Goal: Transaction & Acquisition: Purchase product/service

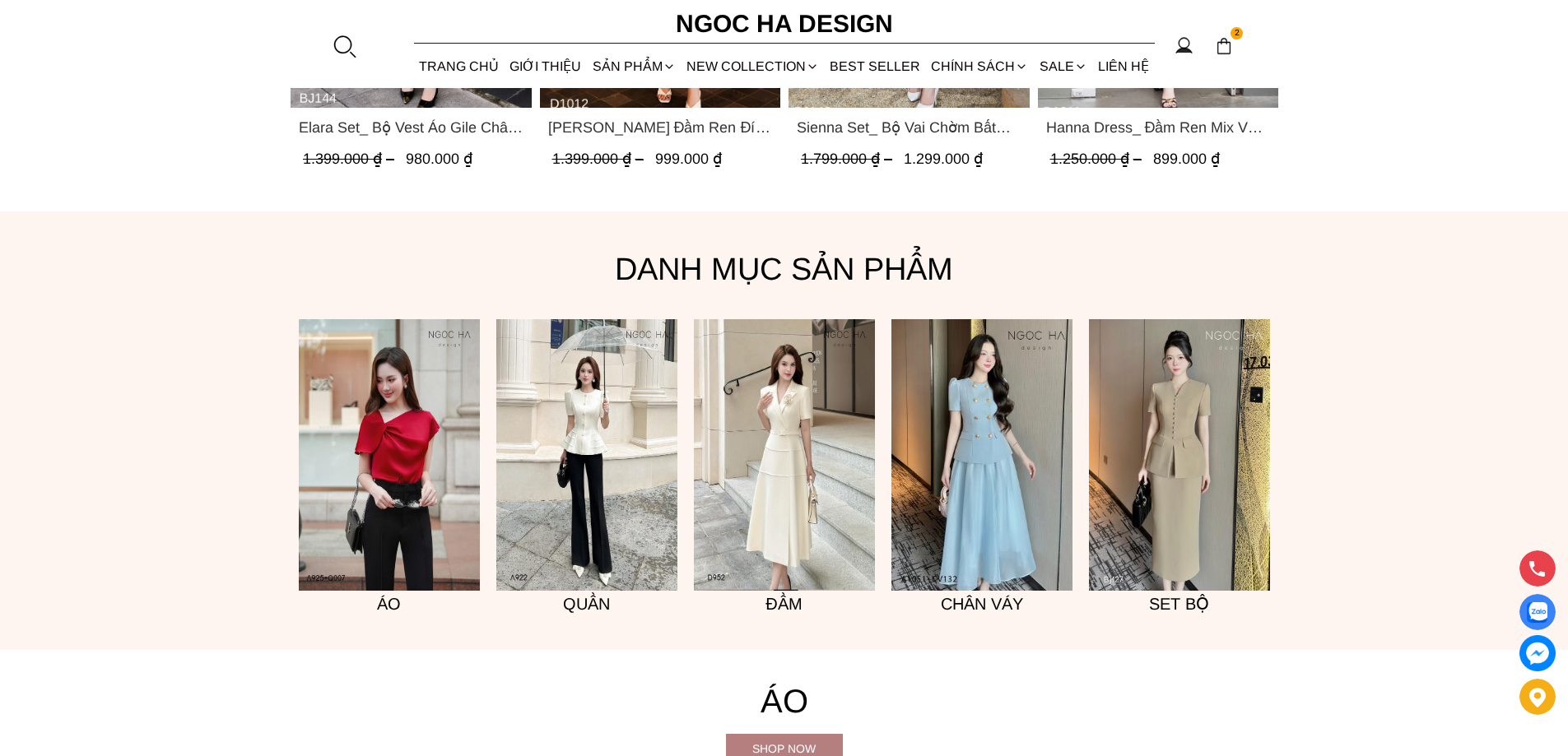
scroll to position [1443, 0]
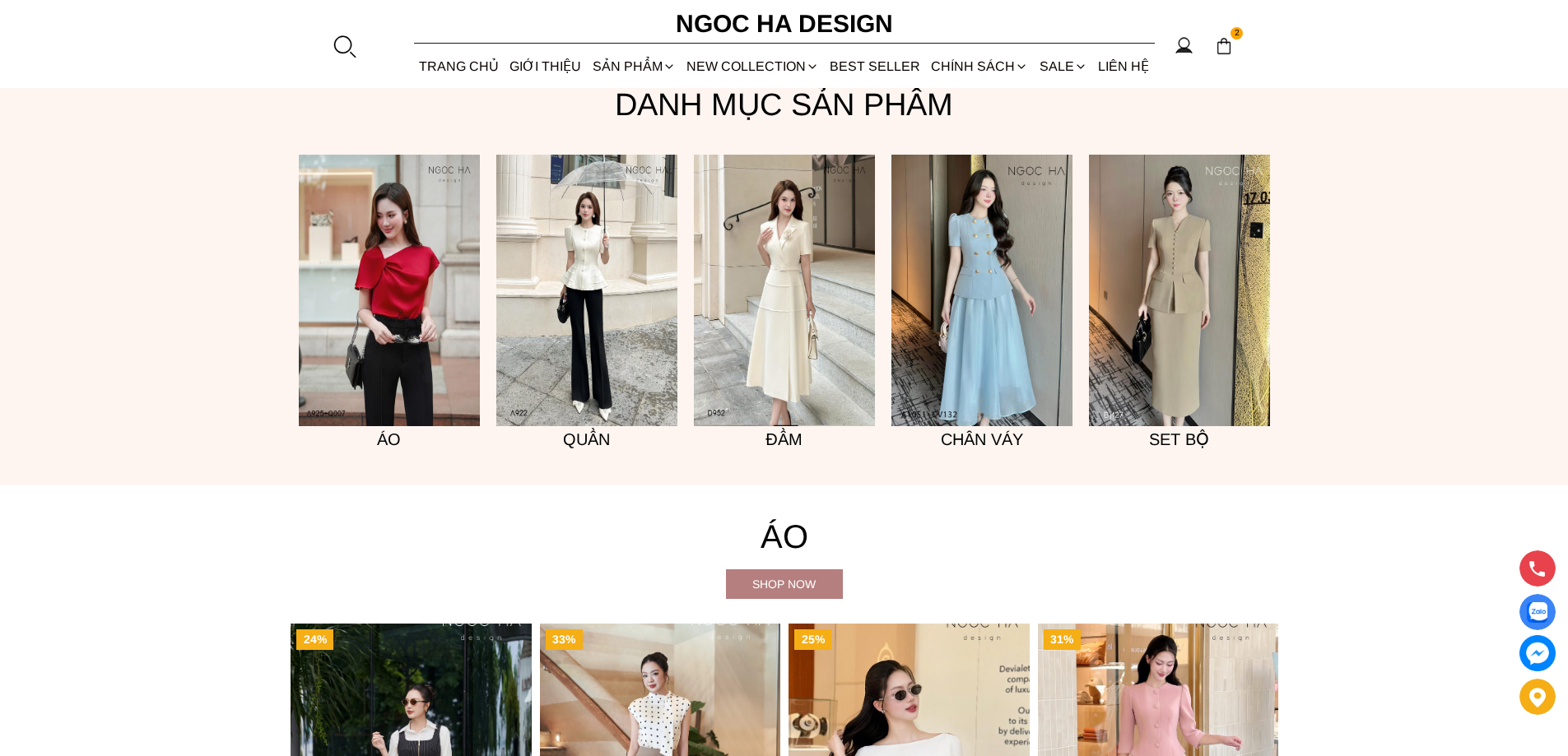
click at [1111, 239] on img at bounding box center [1180, 290] width 181 height 271
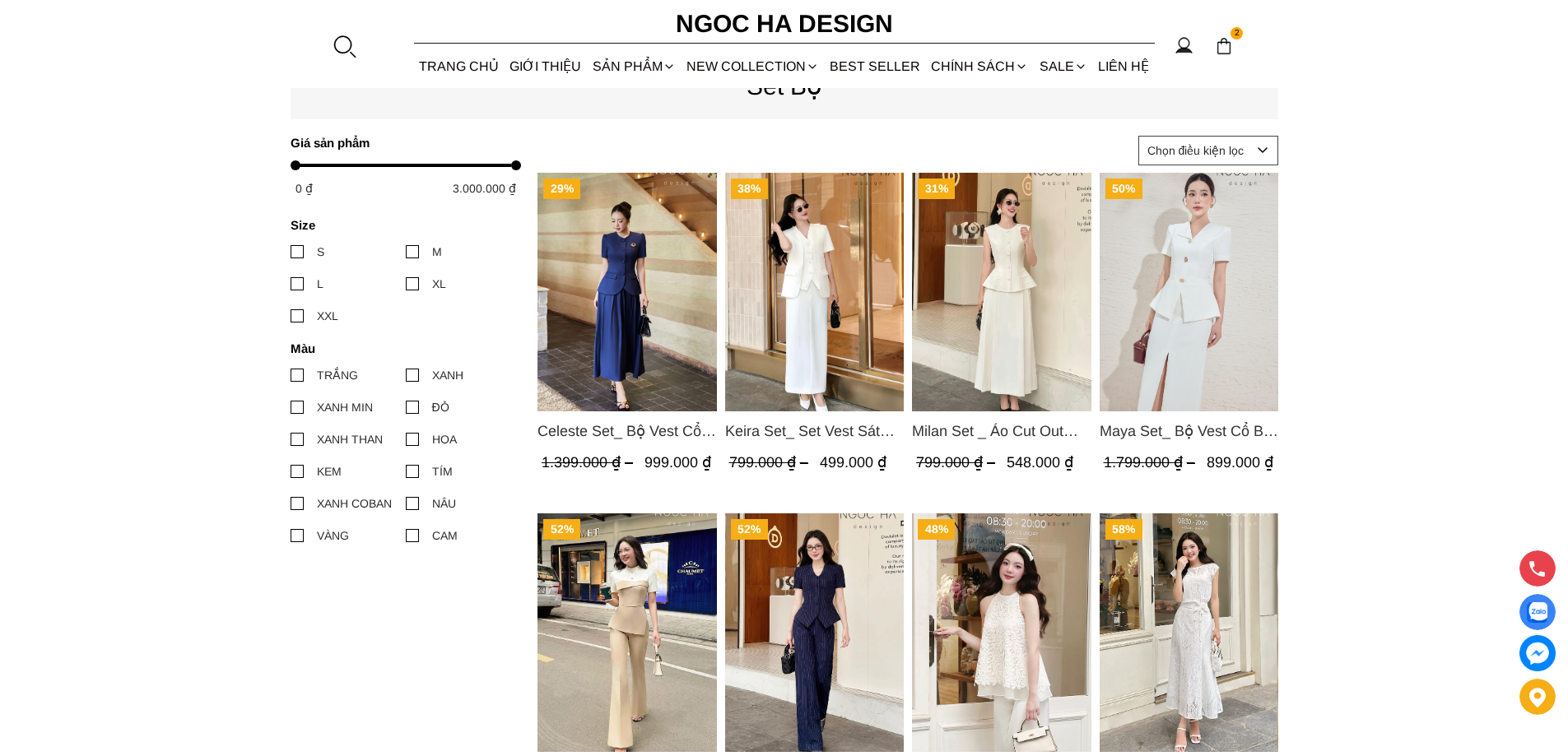
scroll to position [905, 0]
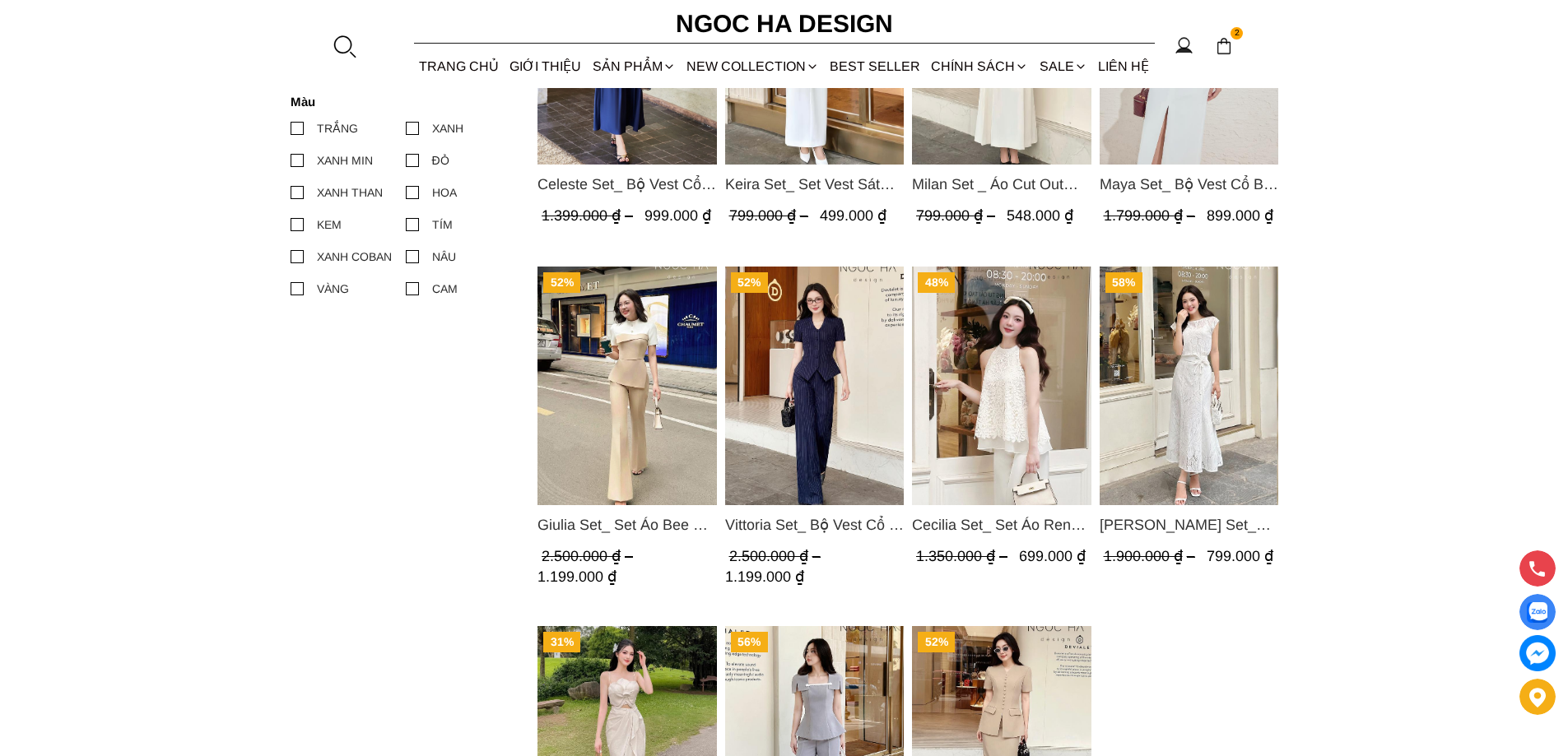
click at [556, 386] on img "Product image - Giulia Set_ Set Áo Bee Mix Cổ Trắng Đính Cúc Quần Loe BQ014" at bounding box center [627, 386] width 179 height 239
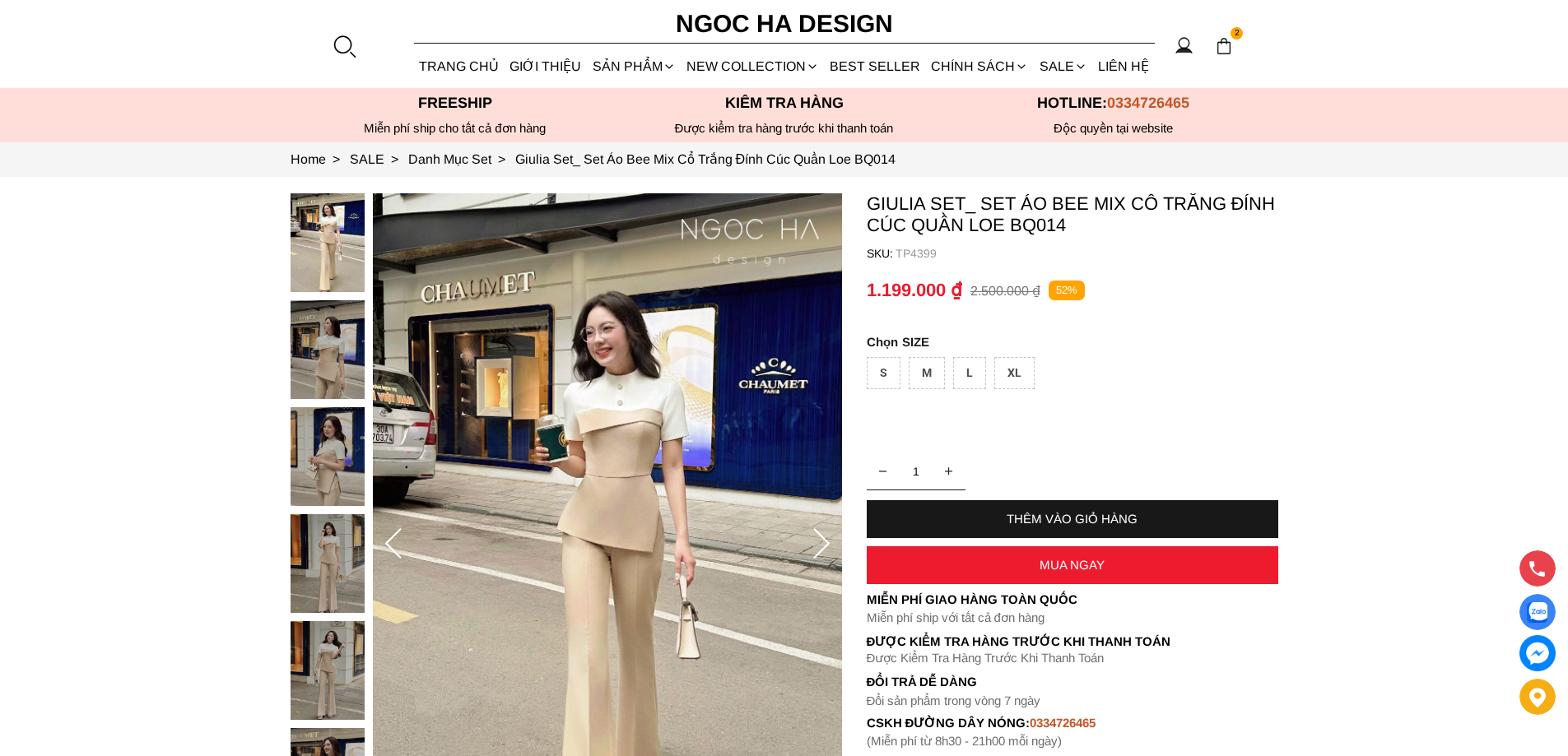
select select "Đỏ"
select select "S"
select select "Đỏ"
select select "S"
click at [1220, 38] on img at bounding box center [1224, 46] width 18 height 18
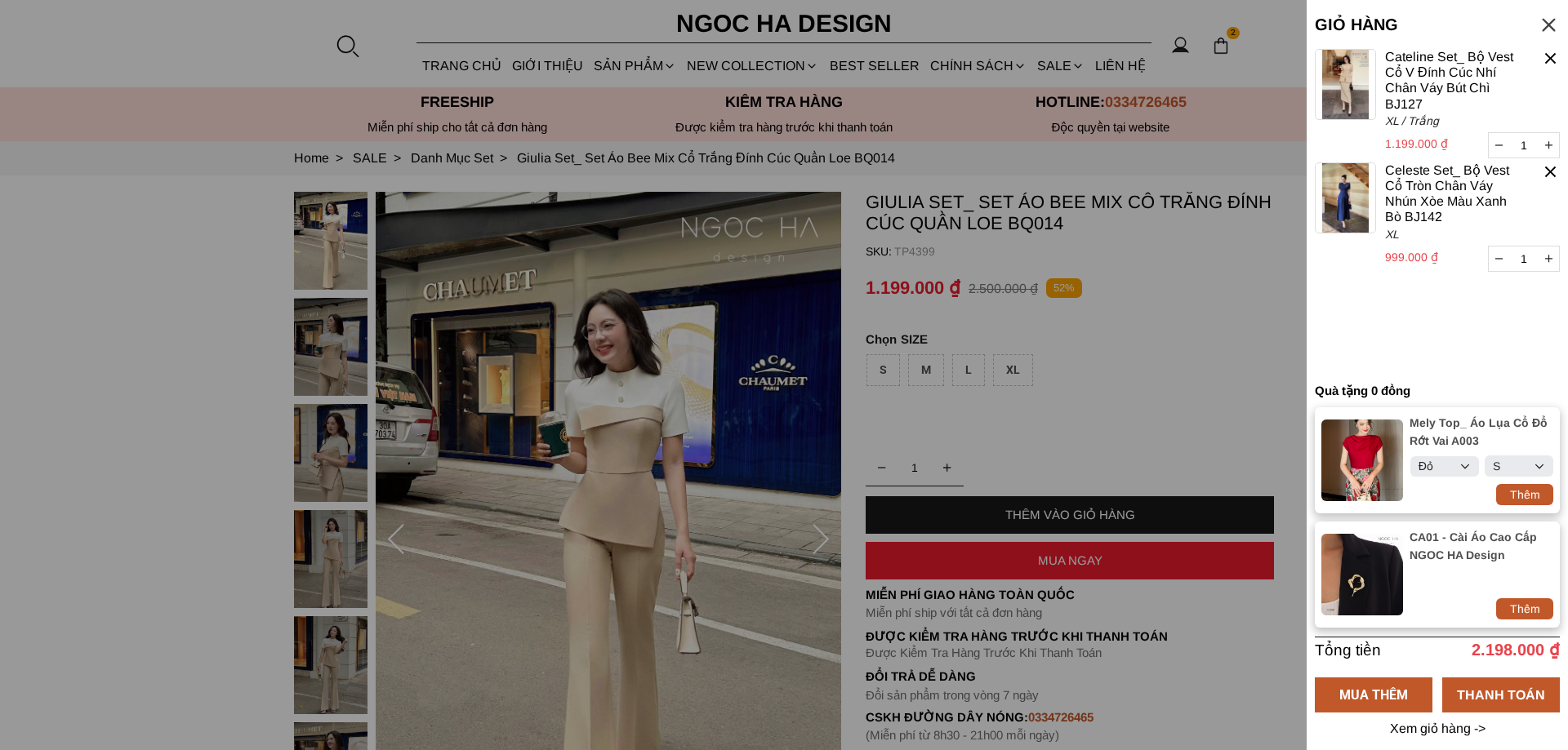
click at [1554, 171] on div at bounding box center [1551, 172] width 19 height 19
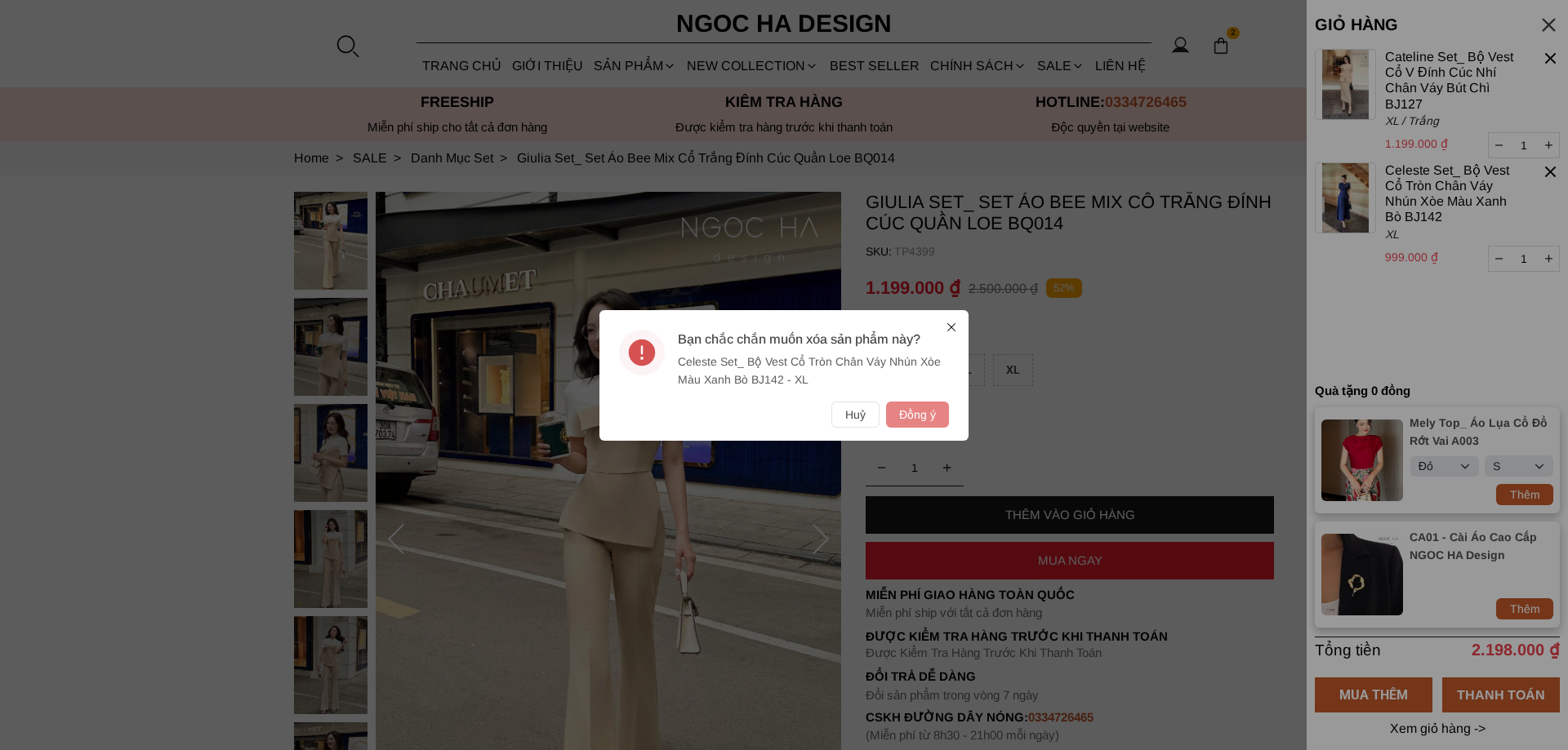
click at [935, 417] on button "Đồng ý" at bounding box center [918, 415] width 63 height 26
select select "Đỏ"
select select "S"
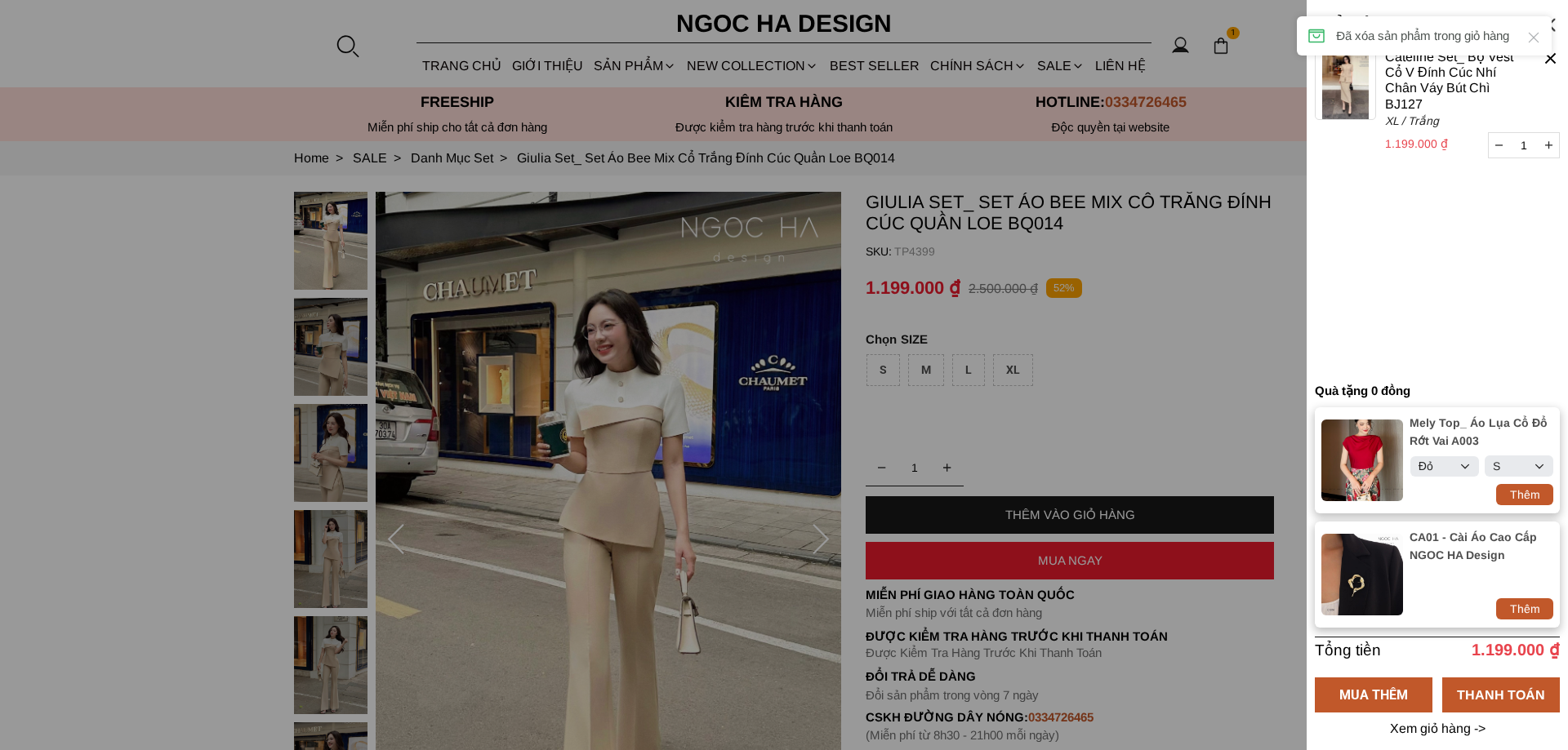
click at [1553, 56] on div at bounding box center [1551, 58] width 19 height 19
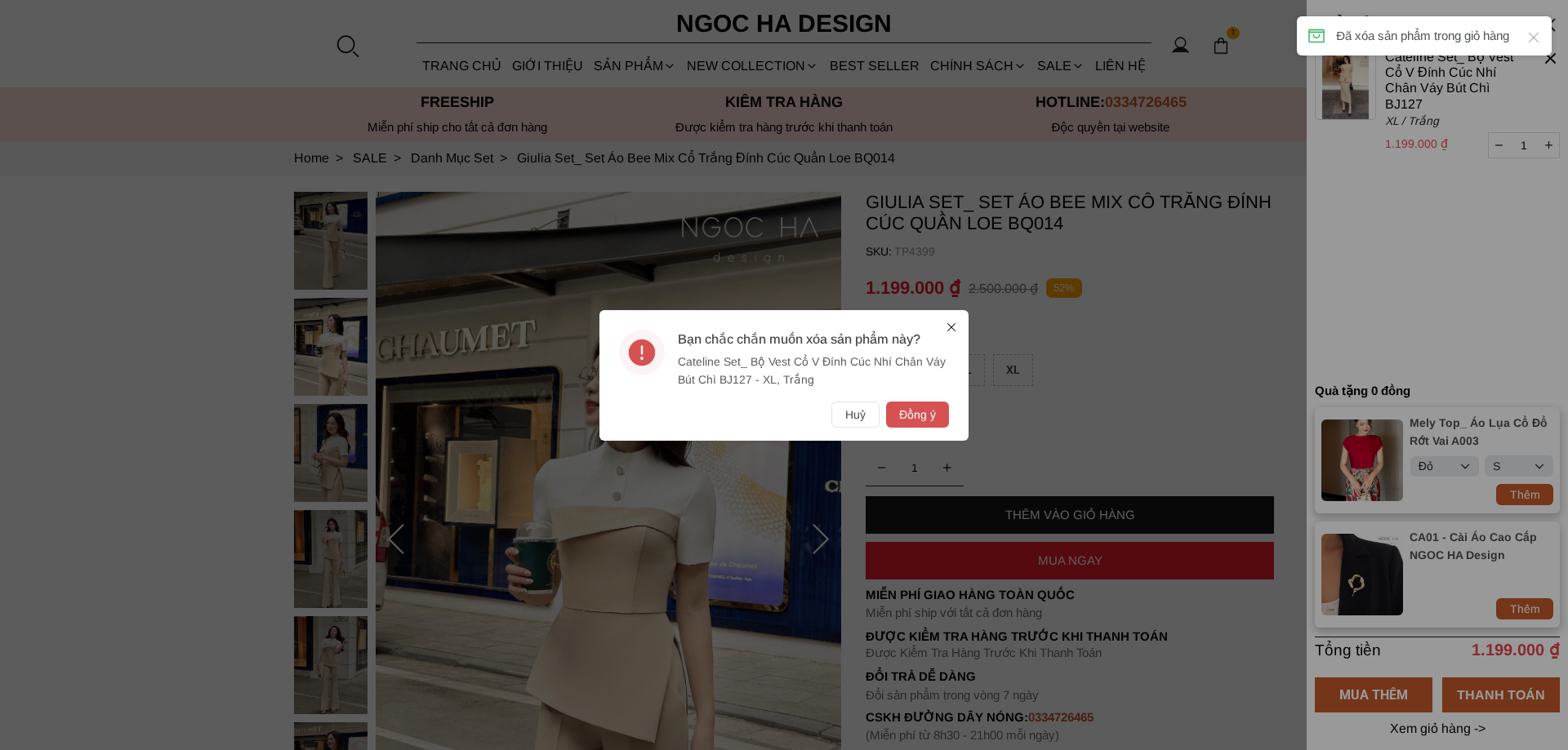
click at [910, 414] on button "Đồng ý" at bounding box center [918, 415] width 63 height 26
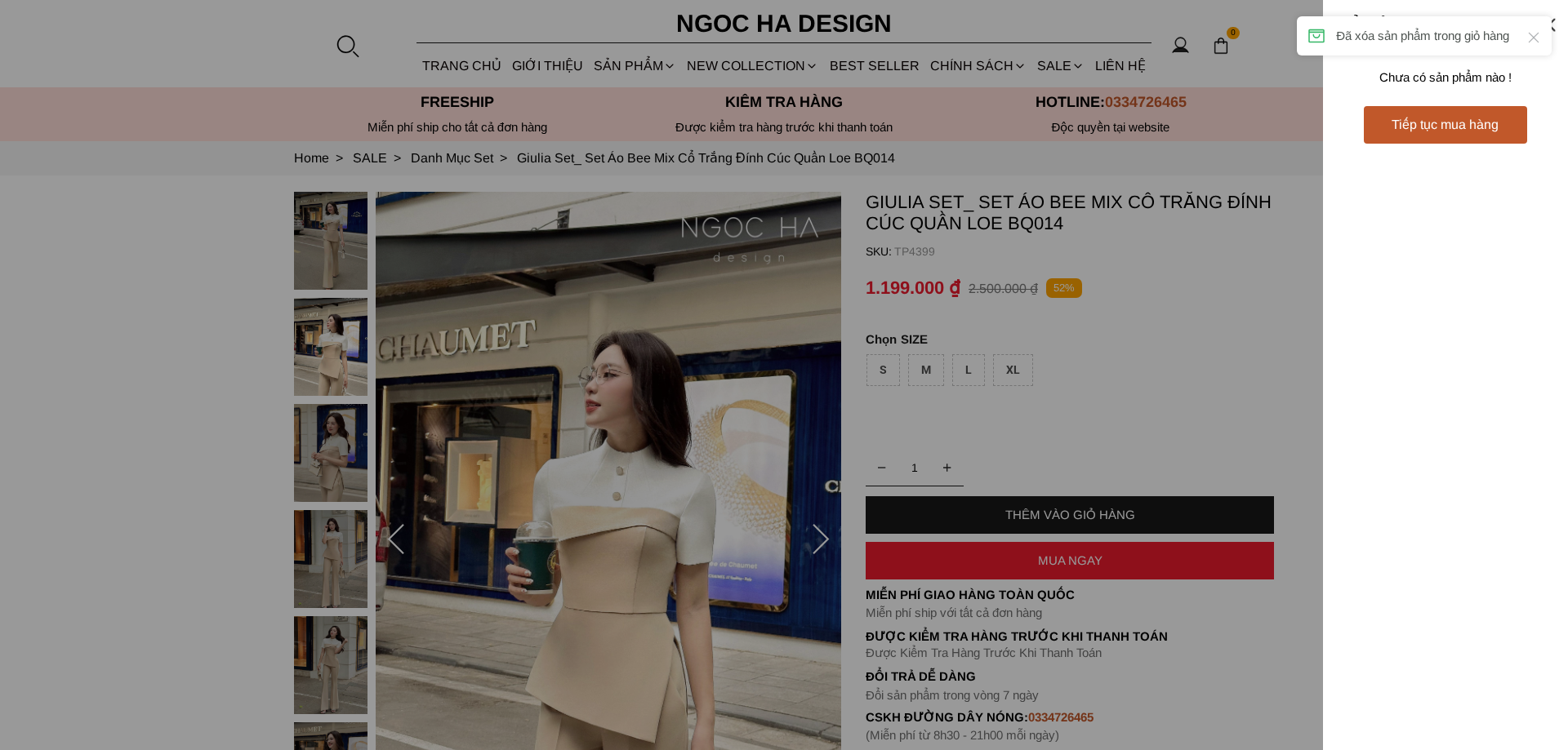
click at [1090, 564] on div at bounding box center [784, 375] width 1568 height 750
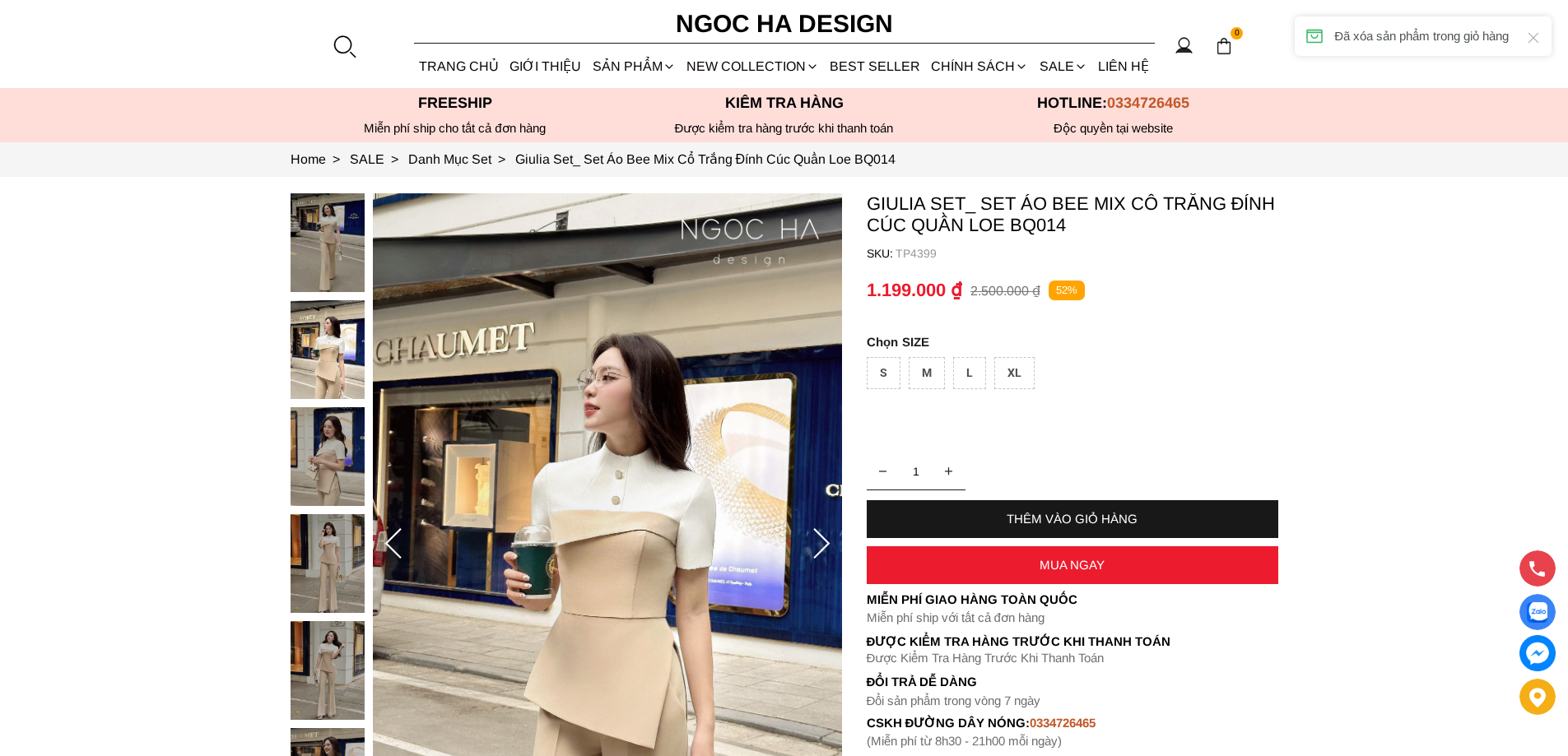
click at [1099, 565] on div "MUA NGAY" at bounding box center [1073, 565] width 412 height 14
click at [1014, 374] on div "XL" at bounding box center [1015, 373] width 40 height 32
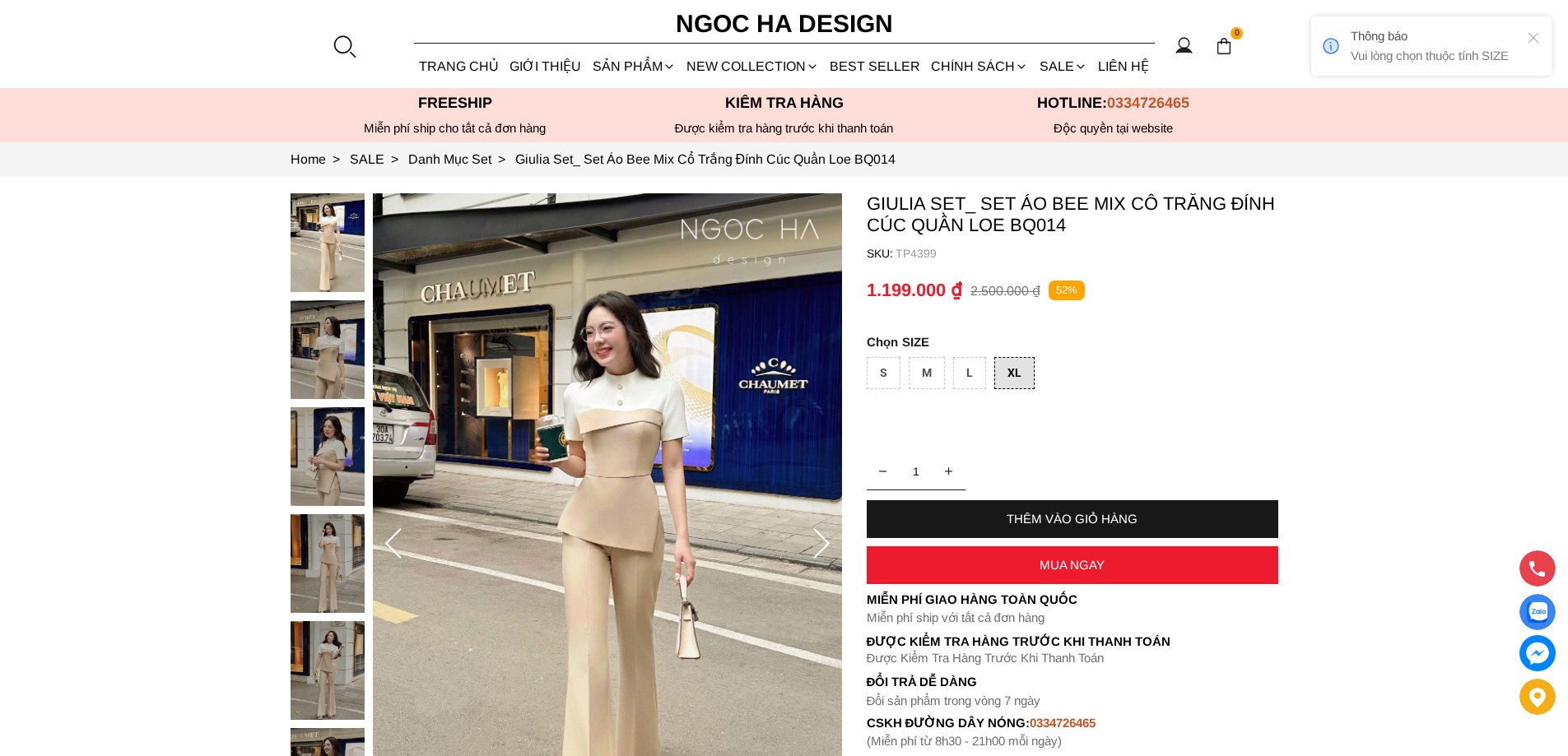
click at [1056, 562] on div "MUA NGAY" at bounding box center [1073, 565] width 412 height 14
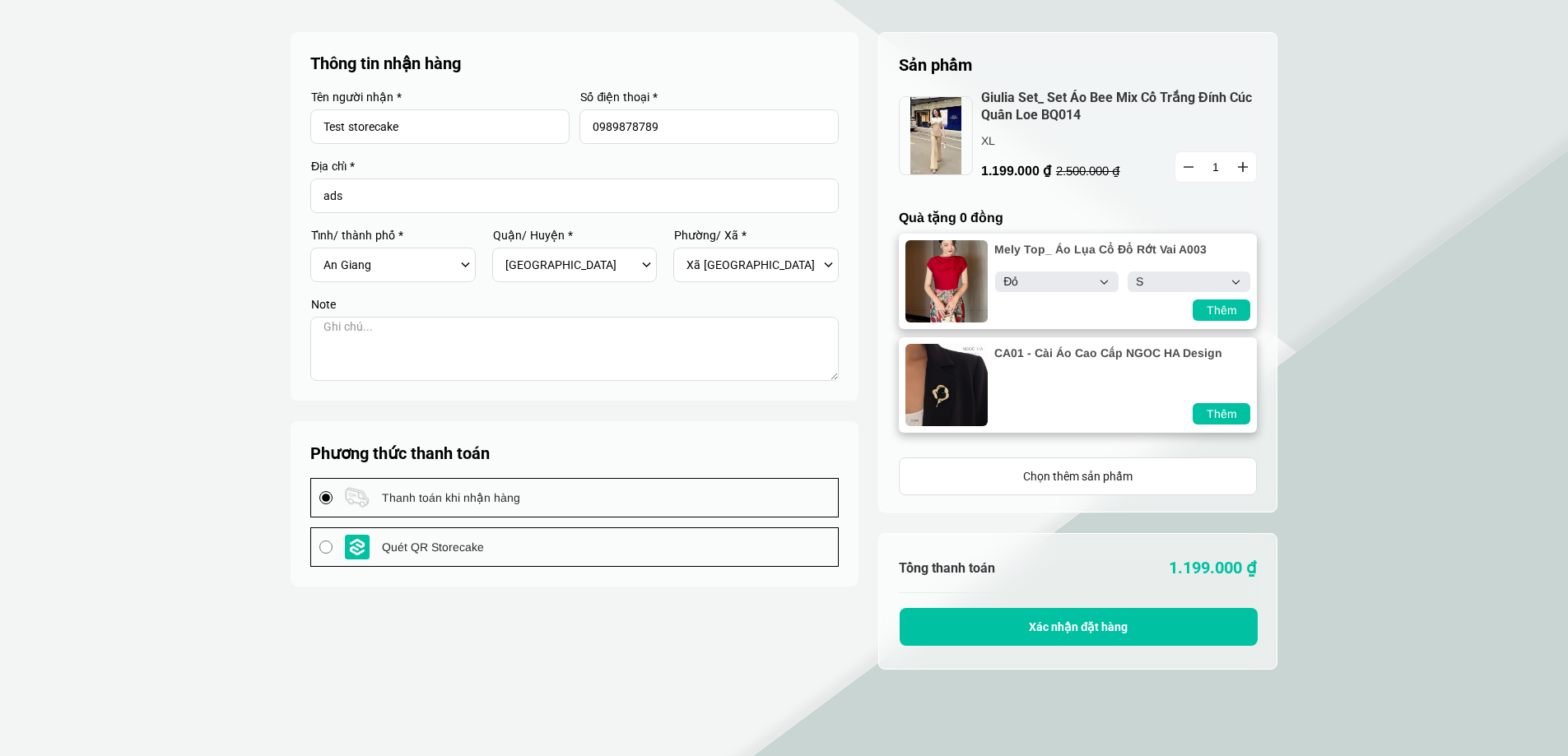
select select "Đỏ"
select select "S"
select select "805"
select select "80519"
select select "8051909"
